Goal: Task Accomplishment & Management: Manage account settings

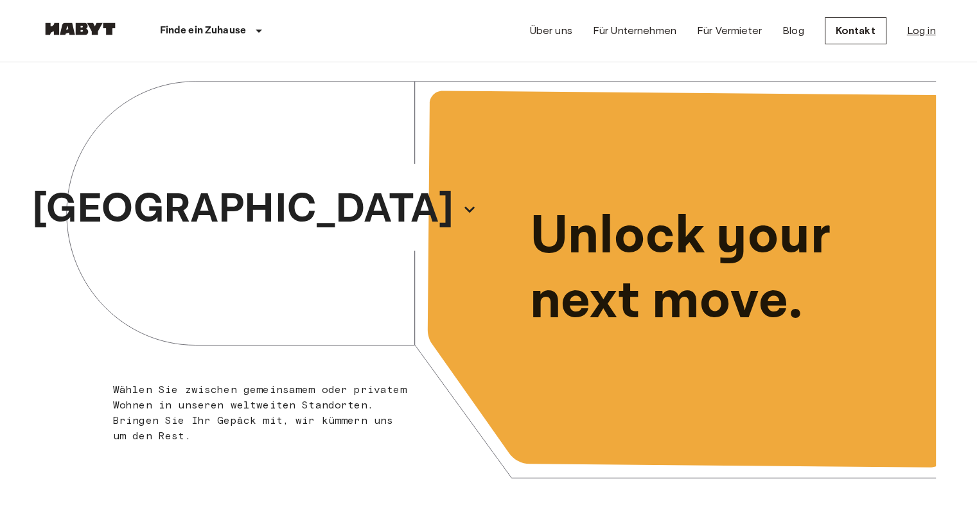
click at [918, 23] on link "Log in" at bounding box center [921, 30] width 29 height 15
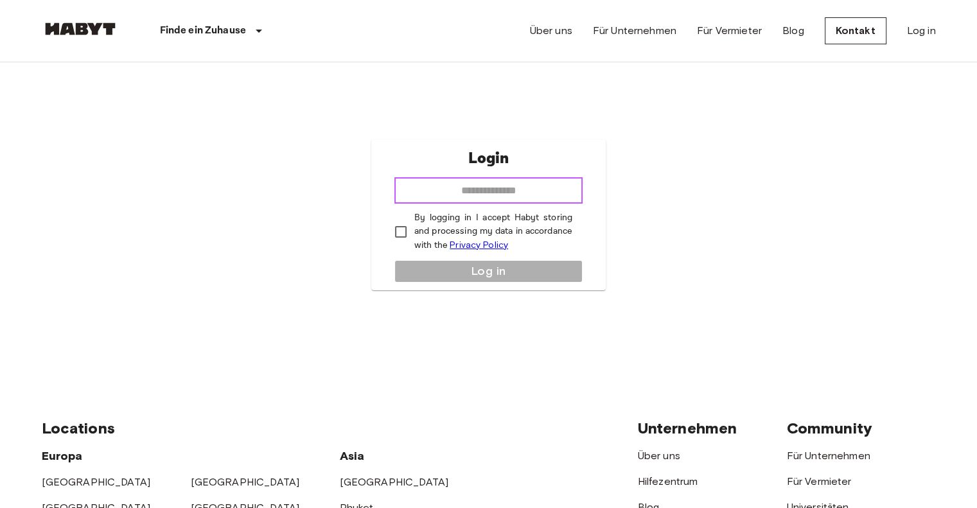
click at [518, 185] on input "email" at bounding box center [488, 191] width 188 height 26
type input "**********"
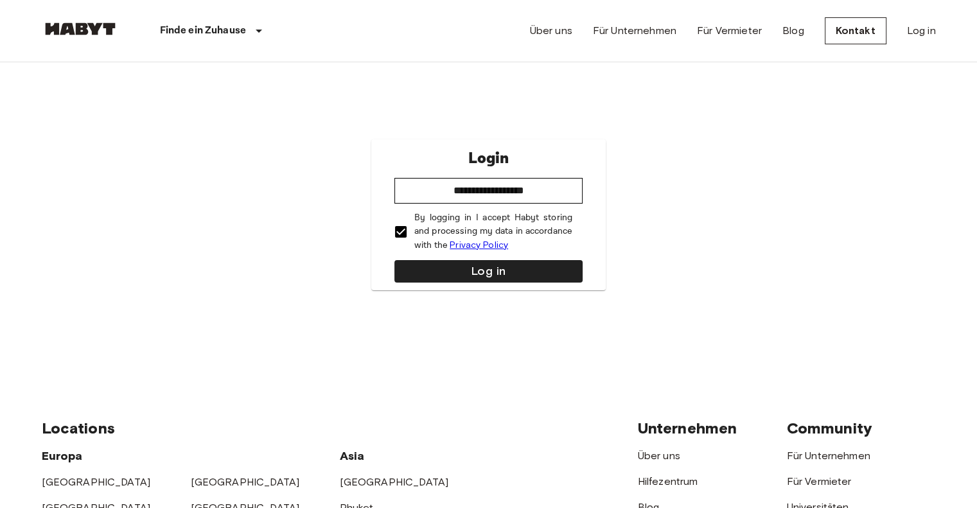
click at [454, 290] on div "**********" at bounding box center [488, 214] width 234 height 151
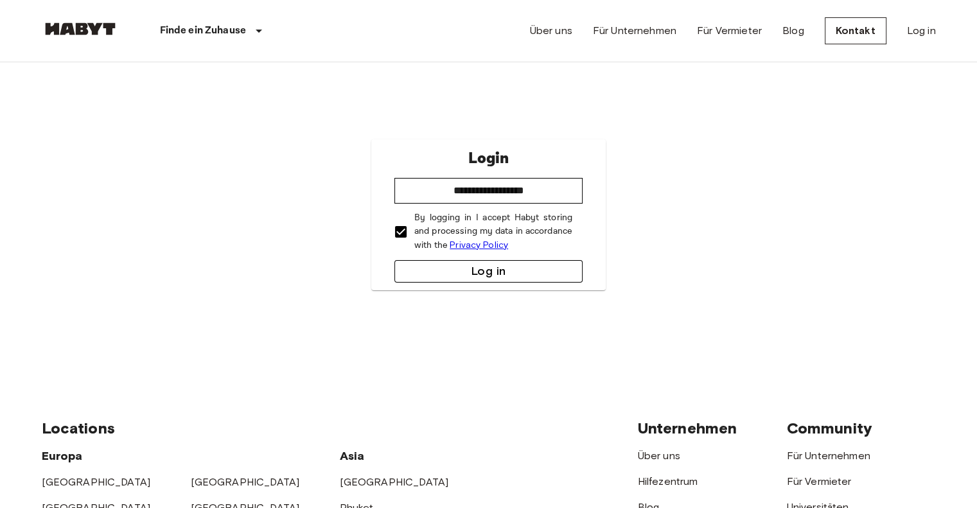
click at [454, 279] on button "Log in" at bounding box center [488, 271] width 188 height 22
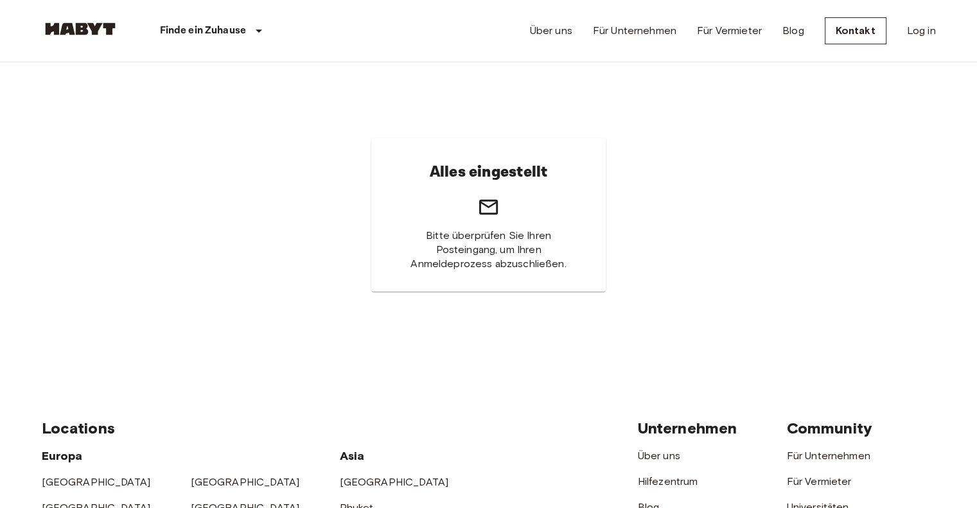
click at [482, 220] on div "Alles eingestellt Bitte überprüfen Sie Ihren Posteingang, um Ihren Anmeldeproze…" at bounding box center [488, 214] width 234 height 153
click at [468, 246] on span "Bitte überprüfen Sie Ihren Posteingang, um Ihren Anmeldeprozess abzuschließen." at bounding box center [488, 250] width 173 height 42
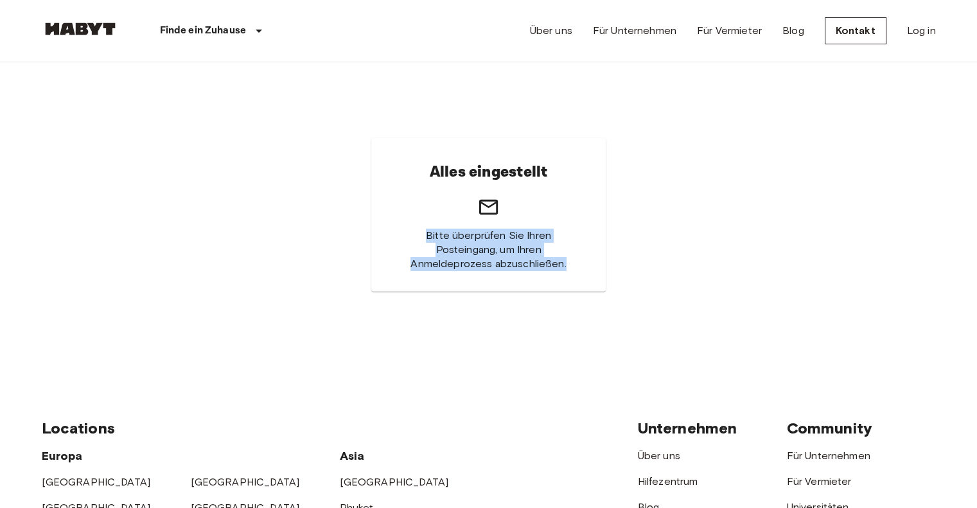
click at [468, 246] on span "Bitte überprüfen Sie Ihren Posteingang, um Ihren Anmeldeprozess abzuschließen." at bounding box center [488, 250] width 173 height 42
click at [600, 364] on div "Alles eingestellt Bitte überprüfen Sie Ihren Posteingang, um Ihren Anmeldeproze…" at bounding box center [489, 214] width 894 height 305
click at [931, 58] on div "Über uns Für Unternehmen Für Vermieter Blog Kontakt Log in" at bounding box center [733, 31] width 406 height 62
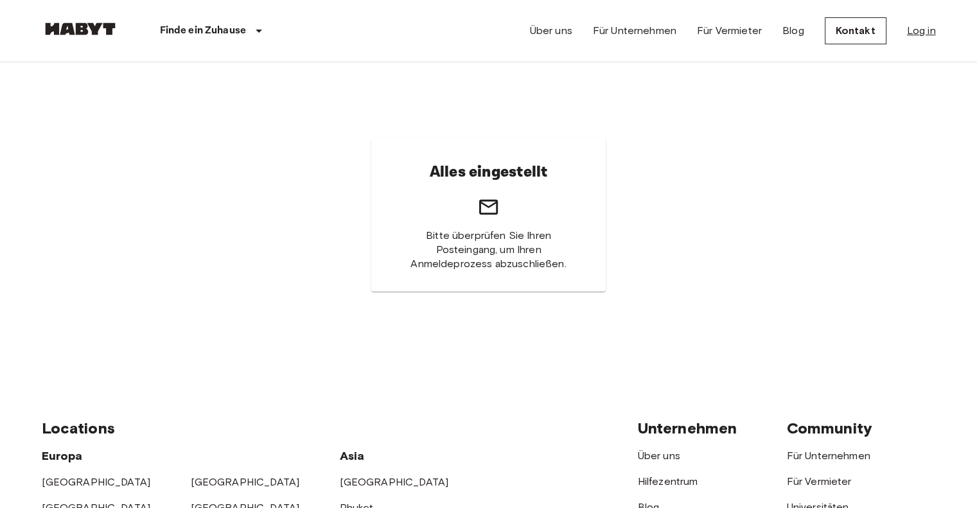
click at [909, 24] on link "Log in" at bounding box center [921, 30] width 29 height 15
